Goal: Navigation & Orientation: Find specific page/section

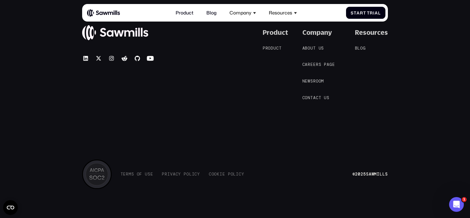
scroll to position [2690, 0]
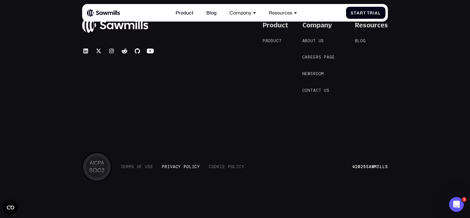
click at [175, 165] on span "a" at bounding box center [174, 166] width 3 height 5
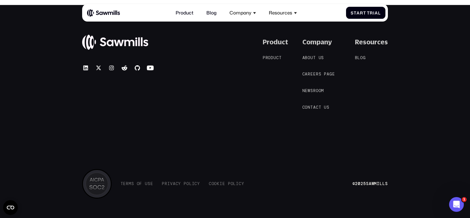
scroll to position [3875, 0]
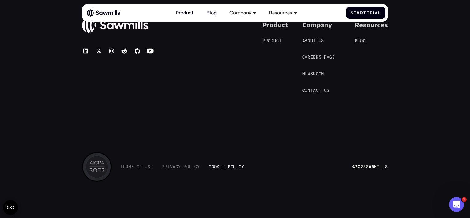
click at [232, 167] on span "C o o k i e P o l i c y C o o k i e P o l i c y" at bounding box center [226, 166] width 35 height 5
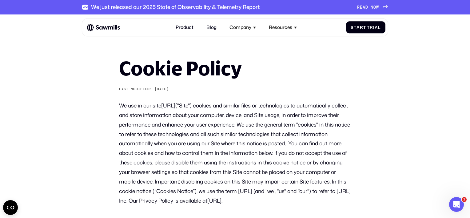
click at [98, 22] on div "Product Blog Company About All things Sawmills Careers Join our team Newsroom S…" at bounding box center [236, 27] width 299 height 13
click at [101, 27] on img at bounding box center [103, 27] width 33 height 8
